Goal: Task Accomplishment & Management: Use online tool/utility

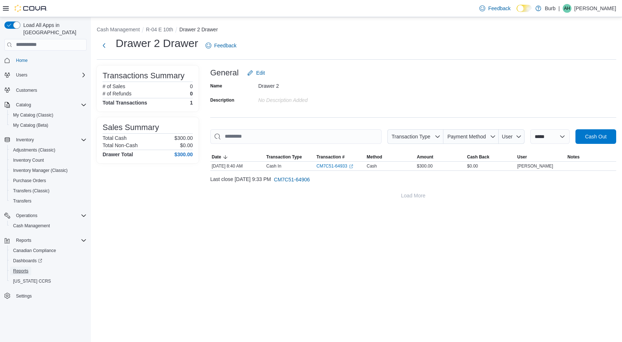
click at [24, 268] on span "Reports" at bounding box center [20, 271] width 15 height 6
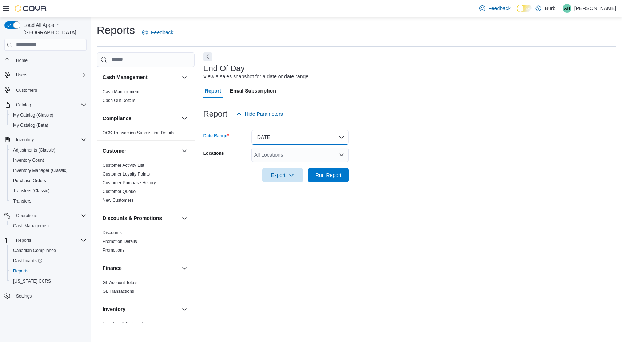
click at [344, 136] on button "[DATE]" at bounding box center [301, 137] width 98 height 15
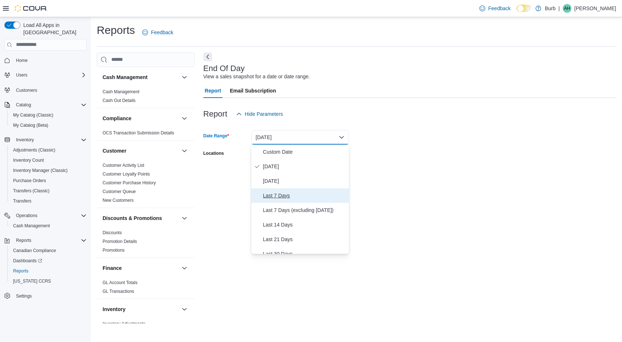
click at [280, 195] on span "Last 7 Days" at bounding box center [304, 195] width 83 height 9
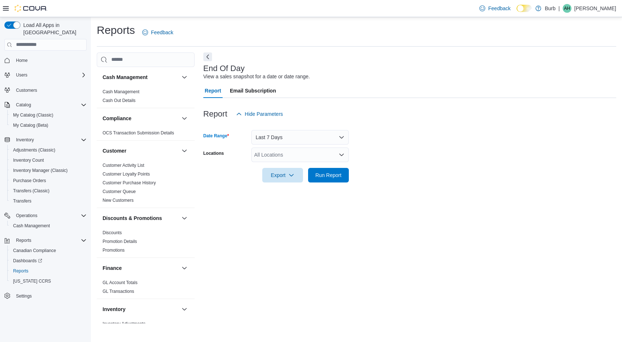
click at [403, 135] on form "Date Range Last 7 Days Locations All Locations Export Run Report" at bounding box center [409, 151] width 413 height 61
click at [339, 149] on div "All Locations" at bounding box center [301, 154] width 98 height 15
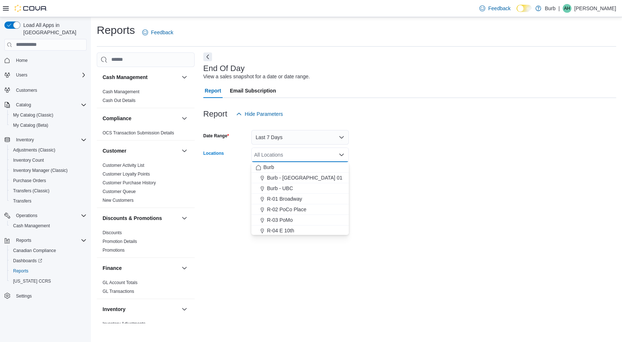
click at [283, 229] on span "R-04 E 10th" at bounding box center [280, 230] width 27 height 7
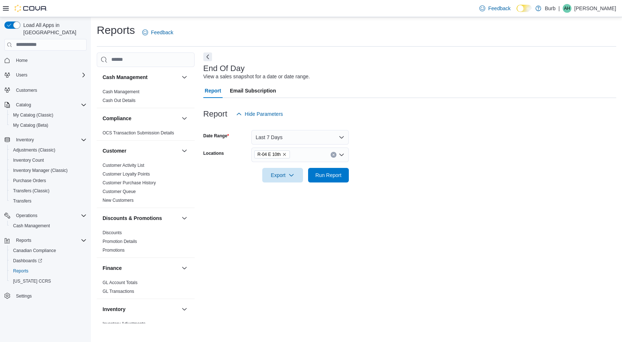
drag, startPoint x: 504, startPoint y: 108, endPoint x: 459, endPoint y: 116, distance: 46.2
click at [487, 110] on div "Report Hide Parameters" at bounding box center [409, 114] width 413 height 15
click at [339, 170] on span "Run Report" at bounding box center [329, 175] width 32 height 15
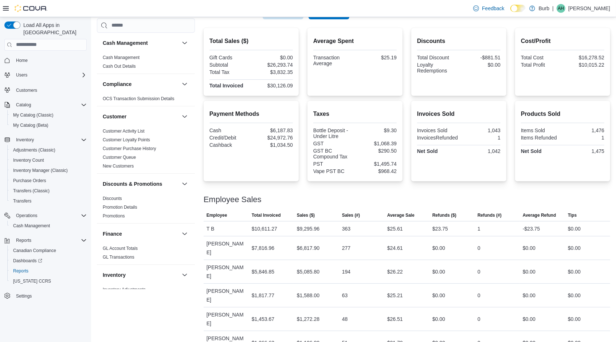
scroll to position [166, 0]
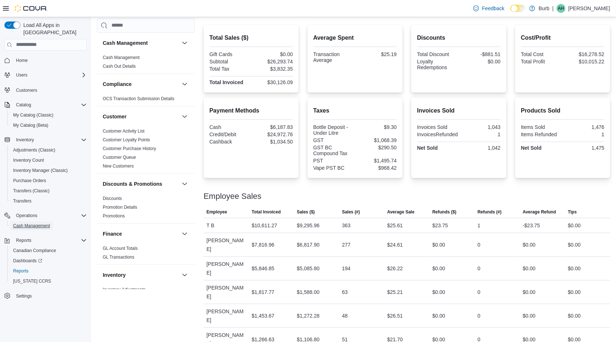
click at [45, 223] on span "Cash Management" at bounding box center [31, 226] width 37 height 6
